Goal: Navigation & Orientation: Find specific page/section

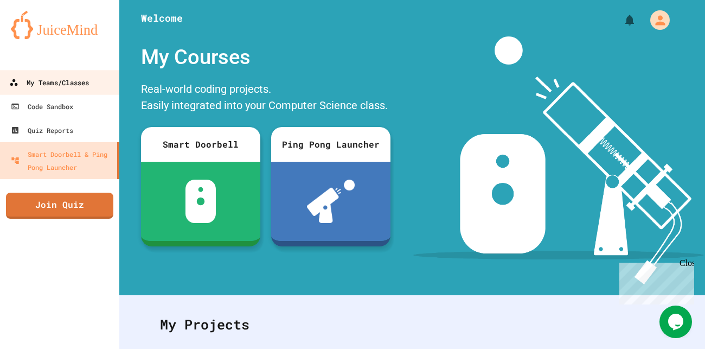
click at [80, 87] on div "My Teams/Classes" at bounding box center [49, 83] width 80 height 14
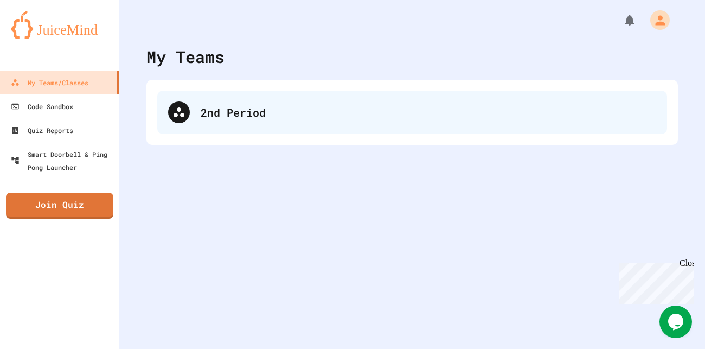
click at [271, 96] on div "2nd Period" at bounding box center [411, 112] width 509 height 43
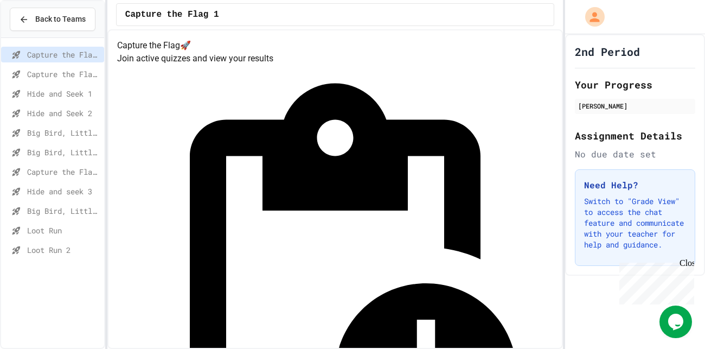
click at [31, 185] on span "Hide and seek 3" at bounding box center [63, 190] width 73 height 11
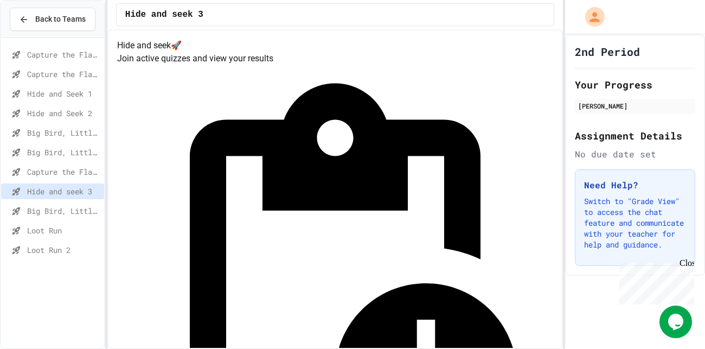
click at [45, 205] on span "Big Bird, Little Fish 3" at bounding box center [63, 210] width 73 height 11
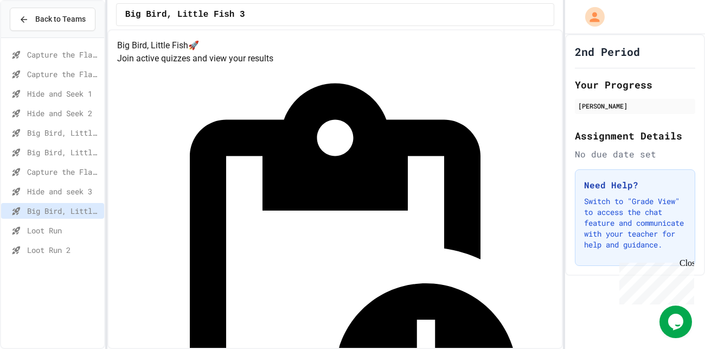
click at [42, 228] on span "Loot Run" at bounding box center [63, 229] width 73 height 11
